Goal: Check status: Check status

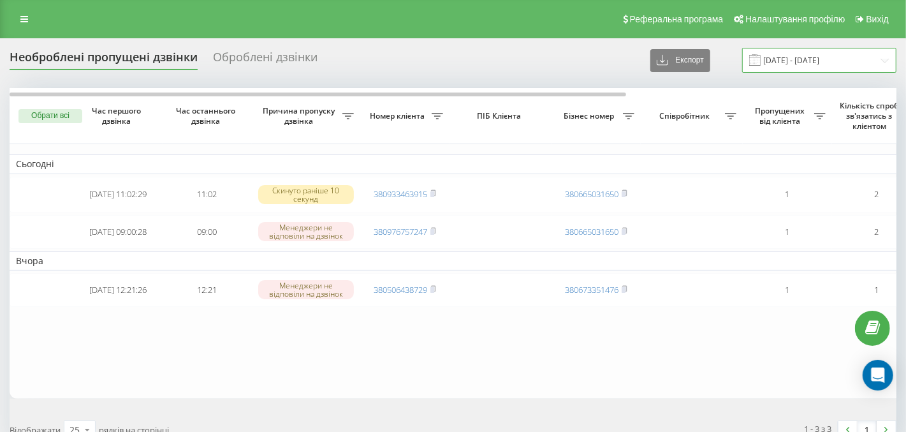
click at [855, 61] on input "21.07.2025 - 21.08.2025" at bounding box center [819, 60] width 154 height 25
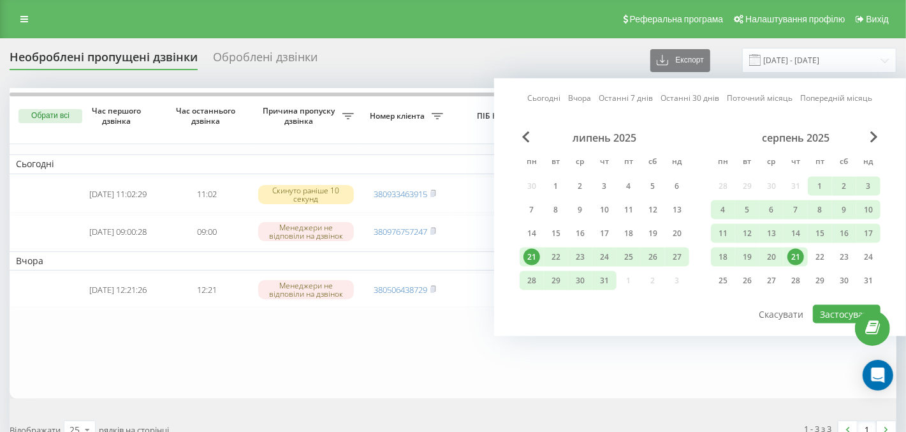
click at [794, 257] on div "21" at bounding box center [795, 257] width 17 height 17
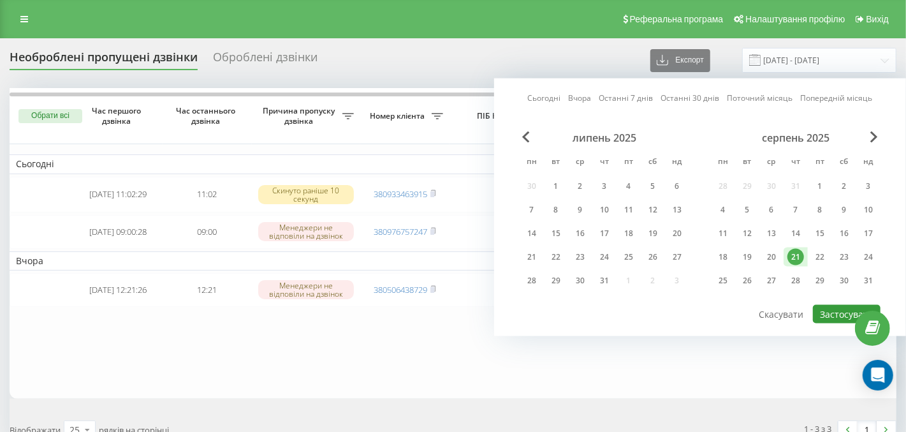
click at [837, 305] on button "Застосувати" at bounding box center [847, 314] width 68 height 18
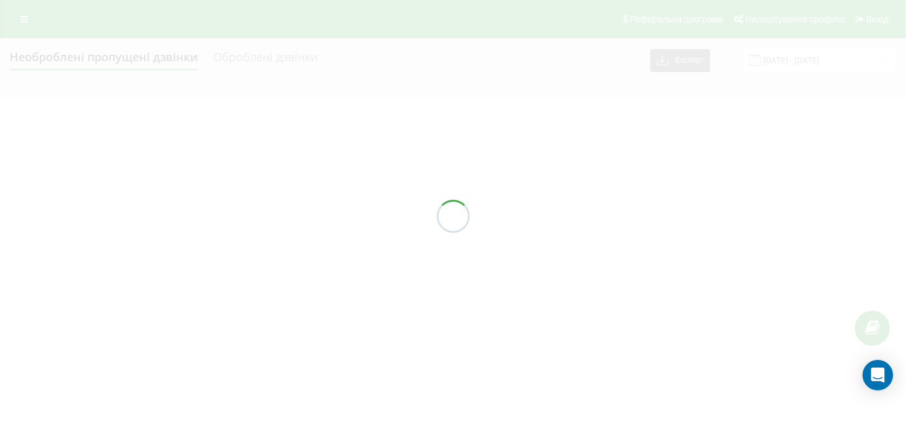
type input "[DATE] - [DATE]"
